Goal: Information Seeking & Learning: Check status

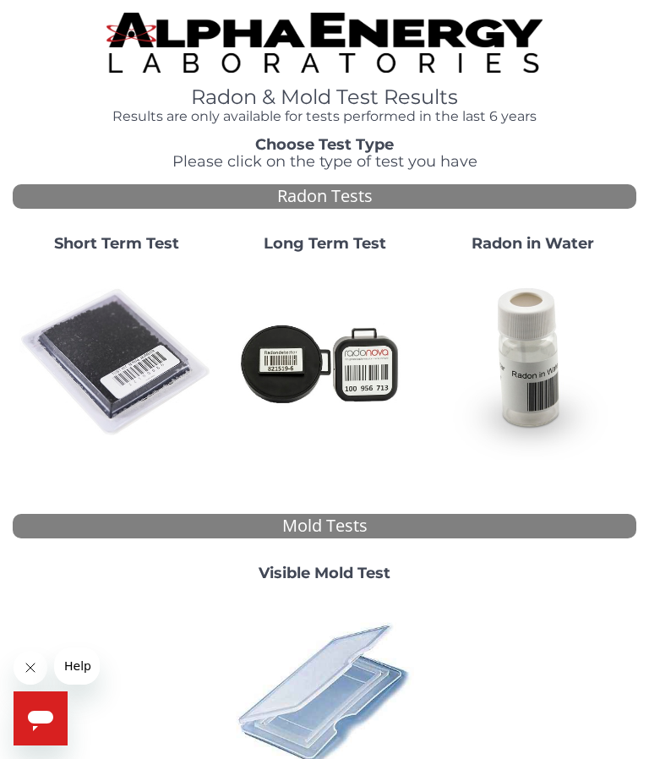
click at [128, 364] on img at bounding box center [116, 362] width 194 height 194
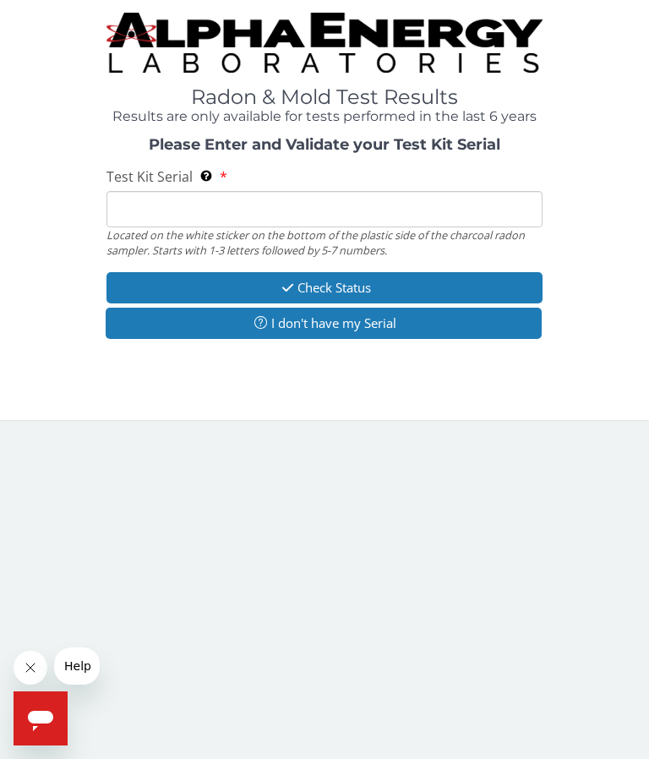
click at [256, 202] on input "Test Kit Serial Located on the white sticker on the bottom of the plastic side …" at bounding box center [324, 209] width 437 height 36
click at [332, 284] on button "Check Status" at bounding box center [324, 287] width 437 height 31
click at [309, 291] on button "Check Status" at bounding box center [324, 287] width 437 height 31
click at [42, 716] on icon "Open messaging window" at bounding box center [40, 720] width 25 height 20
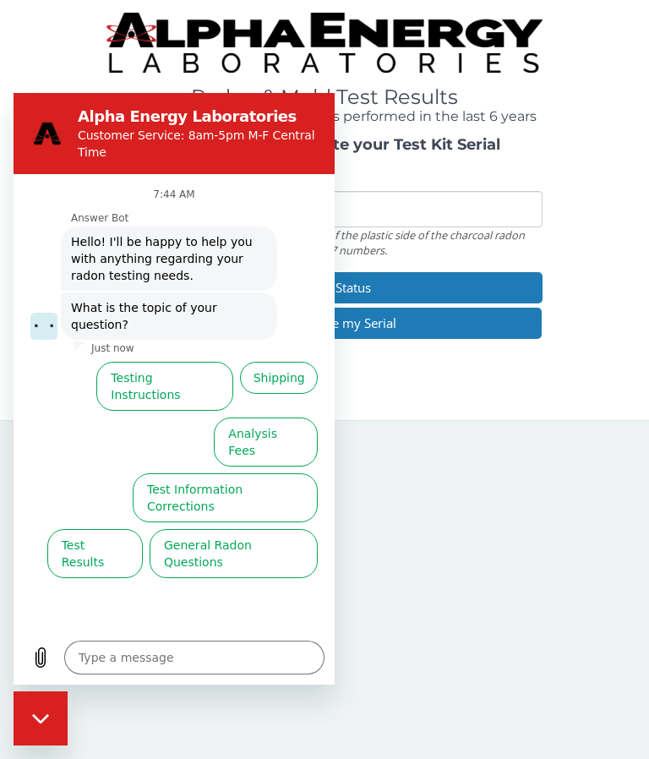
click at [384, 568] on body "Radon & Mold Test Results Results are only available for tests performed in the…" at bounding box center [324, 379] width 649 height 759
click at [46, 725] on div "Close messaging window" at bounding box center [40, 718] width 51 height 51
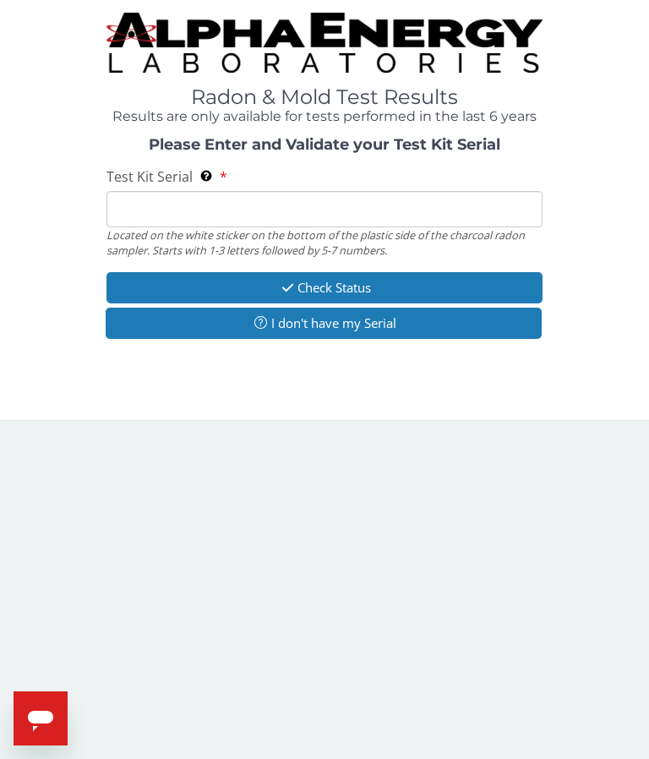
click at [332, 280] on button "Check Status" at bounding box center [324, 287] width 437 height 31
type textarea "x"
click at [160, 198] on input "Test Kit Serial Located on the white sticker on the bottom of the plastic side …" at bounding box center [324, 209] width 437 height 36
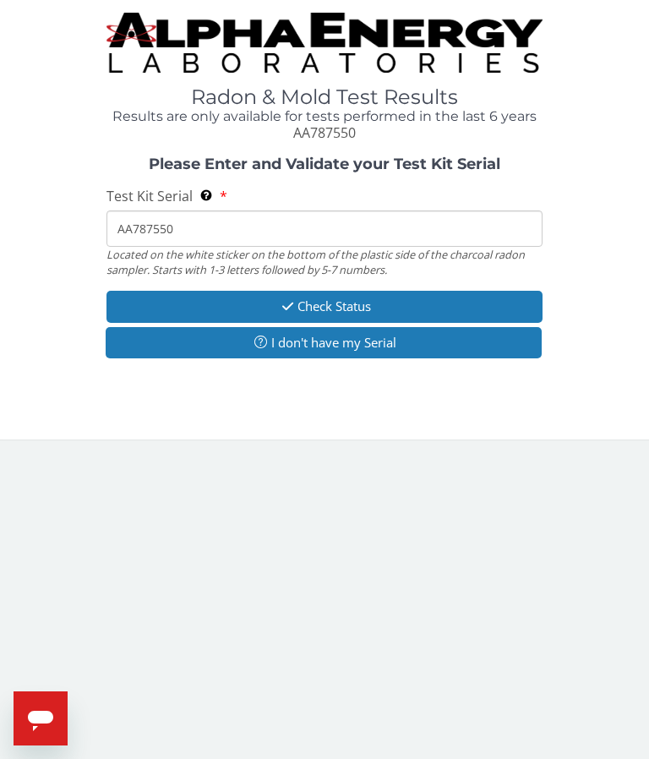
type input "AA787550"
click at [351, 307] on button "Check Status" at bounding box center [324, 306] width 437 height 31
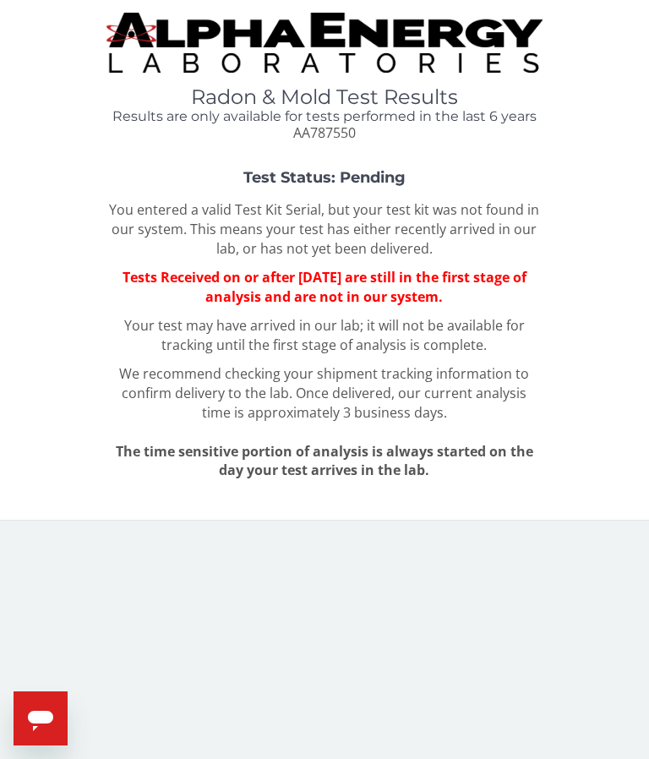
type textarea "x"
